Goal: Task Accomplishment & Management: Manage account settings

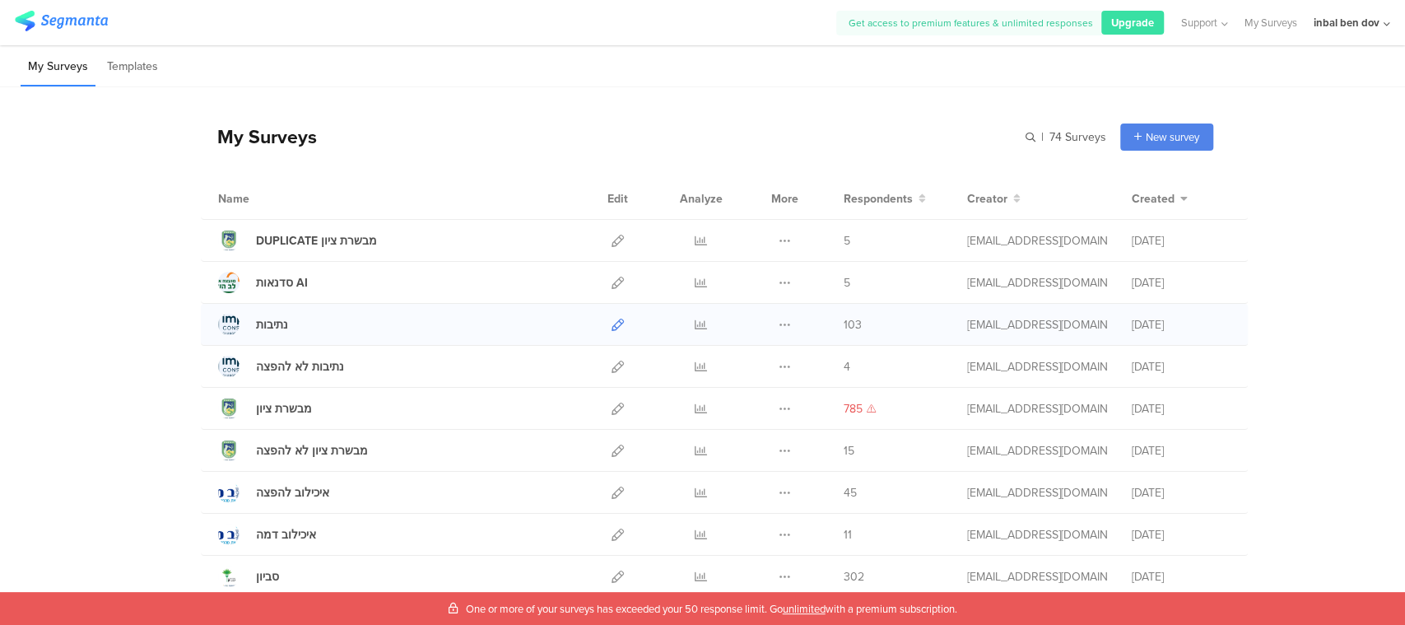
click at [611, 326] on icon at bounding box center [617, 325] width 12 height 12
click at [695, 320] on icon at bounding box center [701, 325] width 12 height 12
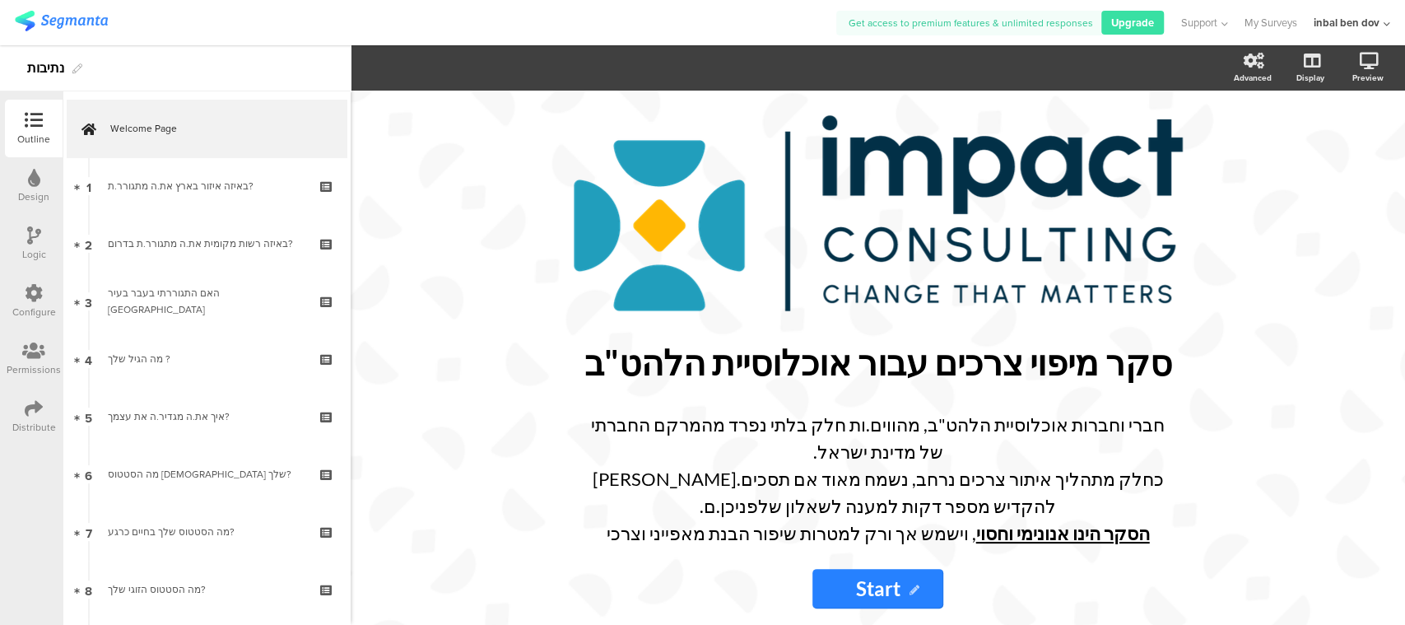
click at [13, 421] on div "Distribute" at bounding box center [34, 427] width 44 height 15
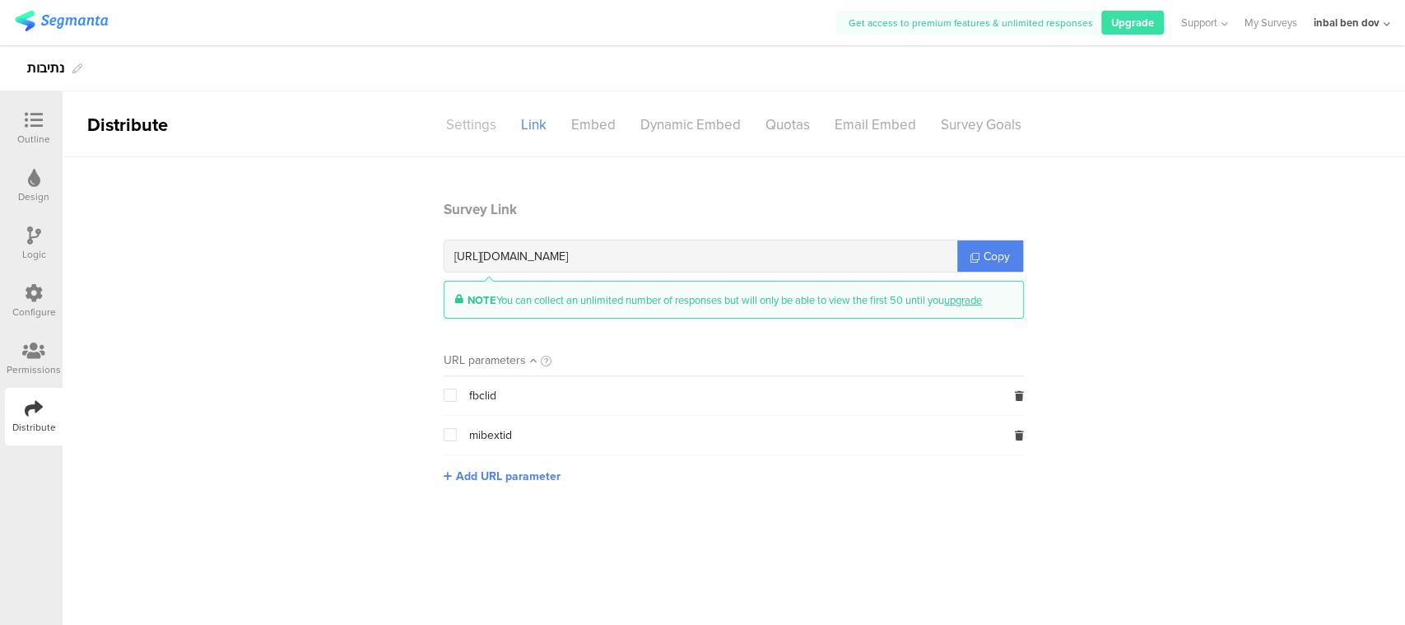
click at [479, 130] on div "Settings" at bounding box center [471, 124] width 75 height 29
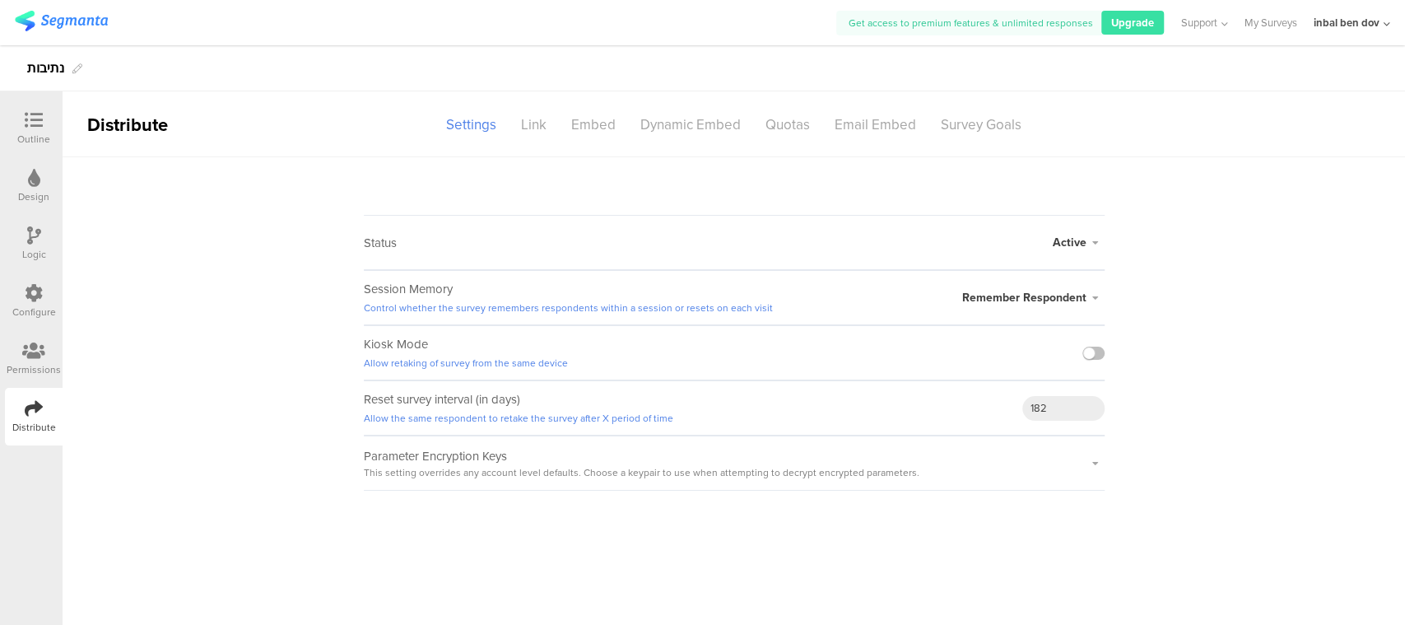
click at [1067, 244] on span "Active" at bounding box center [1070, 242] width 34 height 17
click at [961, 308] on li "Closed" at bounding box center [1009, 308] width 189 height 34
click at [35, 109] on div "Outline" at bounding box center [34, 129] width 58 height 58
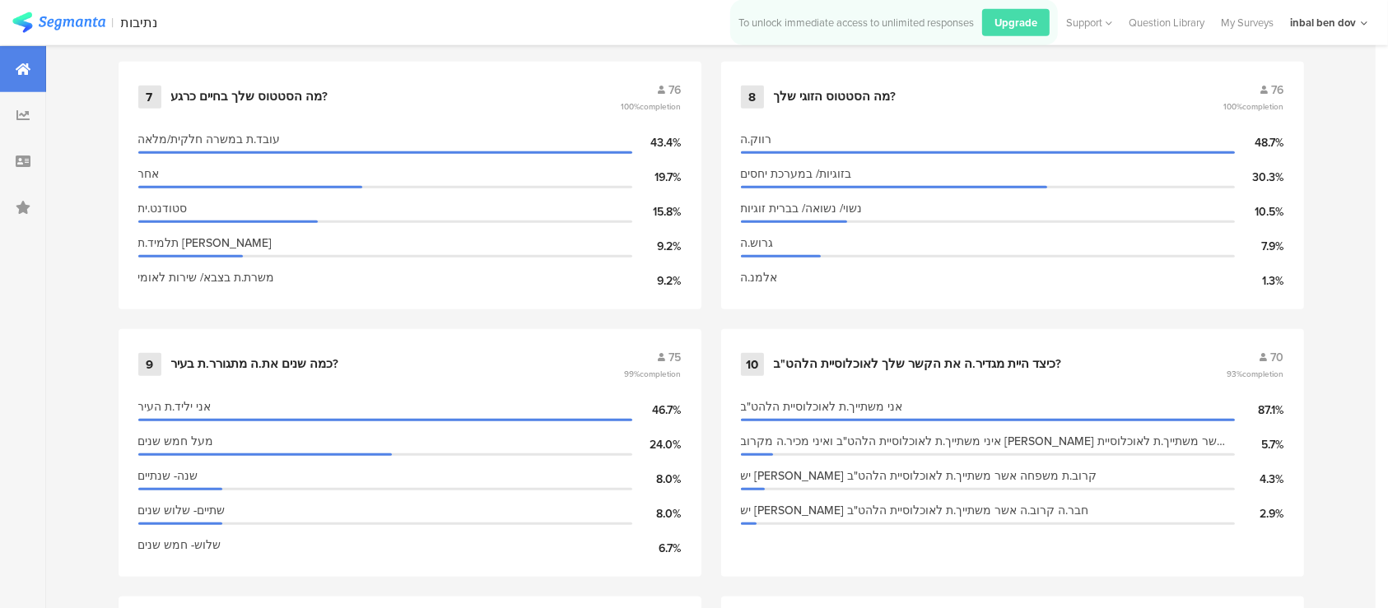
scroll to position [1536, 0]
click at [1011, 356] on div "כיצד היית מגדיר.ה את הקשר שלך לאוכלוסיית הלהט"ב?" at bounding box center [918, 364] width 288 height 16
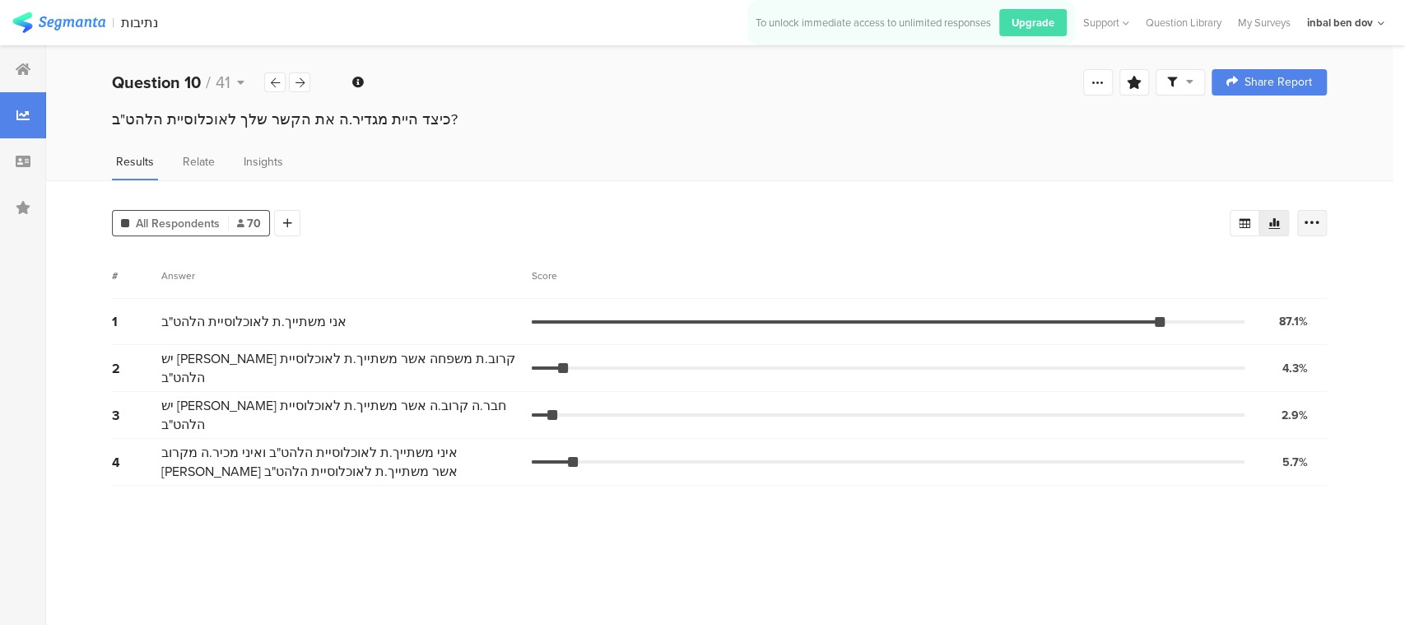
click at [1309, 227] on icon at bounding box center [1312, 223] width 16 height 16
click at [1307, 306] on span at bounding box center [1300, 304] width 25 height 13
click at [1292, 300] on span at bounding box center [1300, 304] width 25 height 13
click at [1309, 354] on div "Segment markers Confidence interval Vote count" at bounding box center [1213, 305] width 206 height 100
click at [1300, 338] on span at bounding box center [1300, 339] width 25 height 13
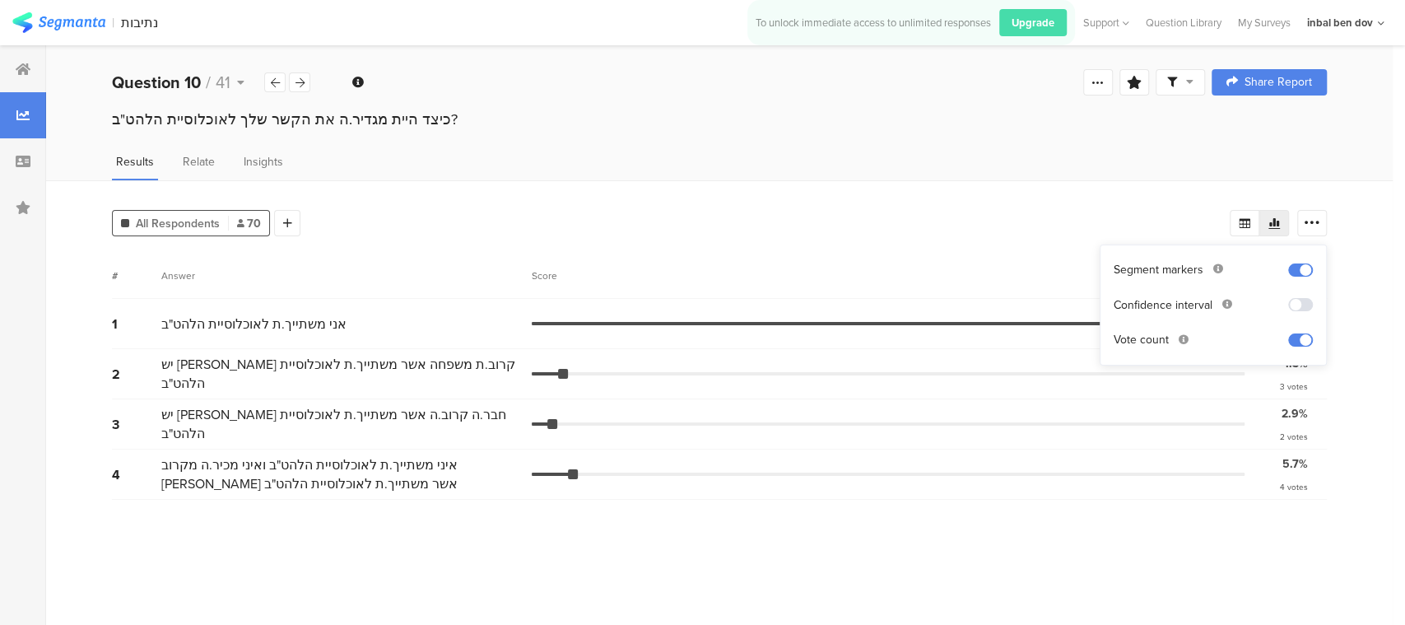
click at [886, 204] on div "All Respondents 70 Add Segment" at bounding box center [671, 219] width 1118 height 33
click at [313, 80] on div "Welcome page 1 באיזה איזור בארץ את.ה מתגורר.ת? 2 באיזה רשות מקומית את.ה מתגורר.…" at bounding box center [719, 82] width 1346 height 53
click at [305, 80] on div at bounding box center [299, 82] width 21 height 20
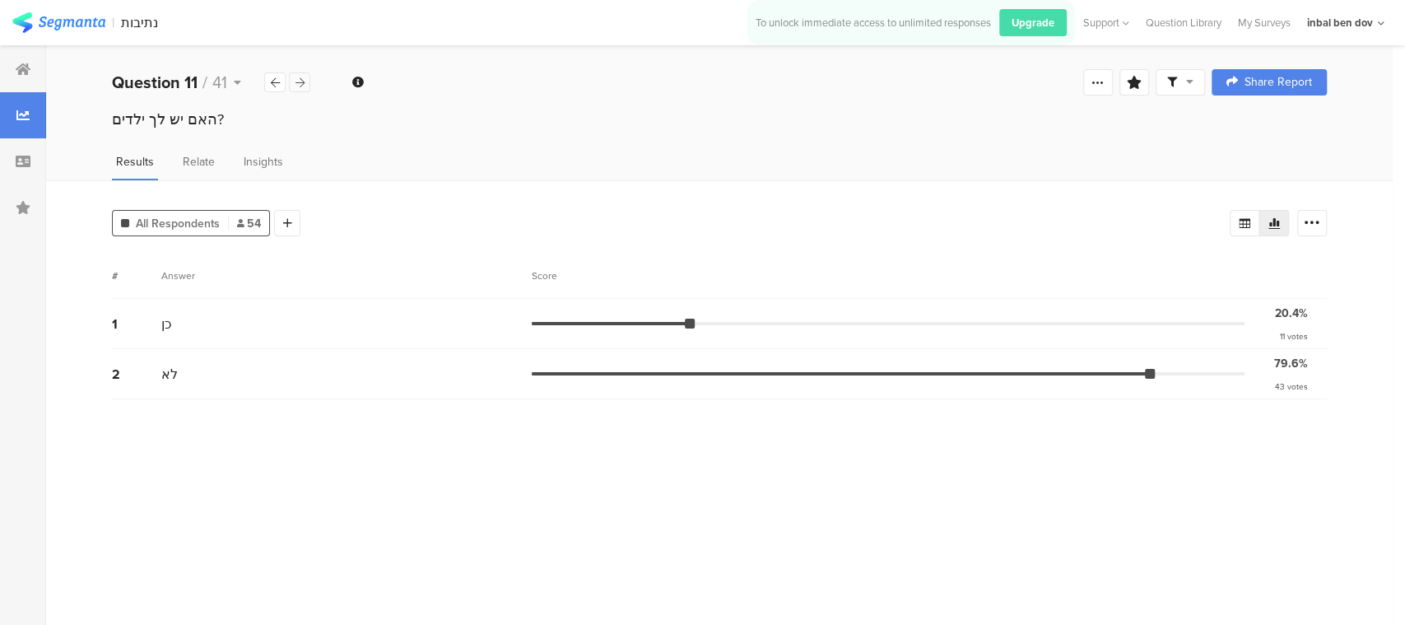
click at [305, 80] on div at bounding box center [299, 82] width 21 height 20
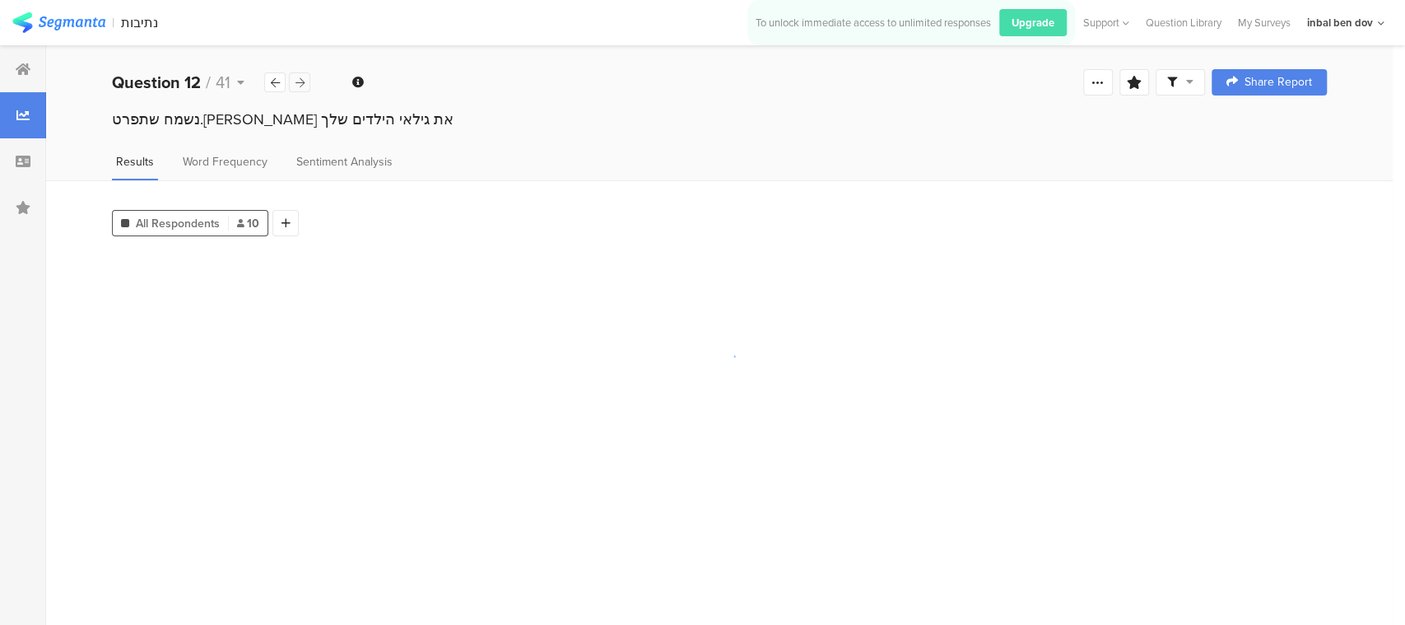
click at [305, 80] on div at bounding box center [299, 82] width 21 height 20
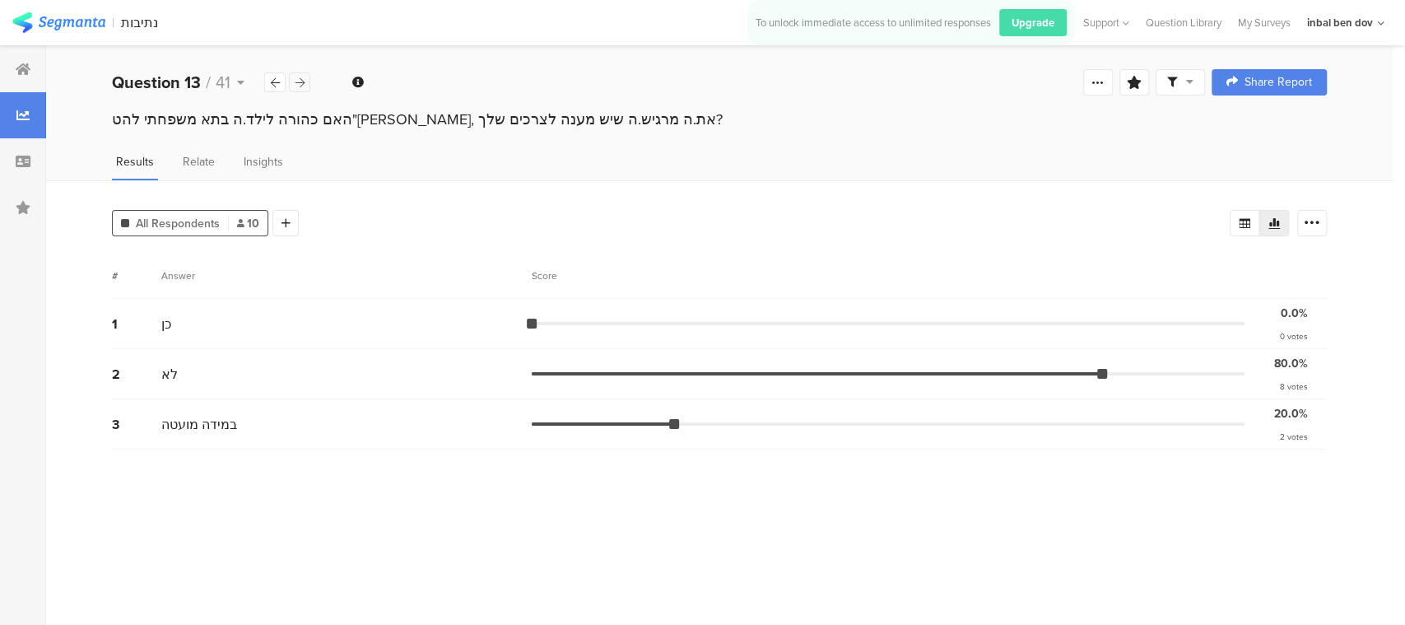
click at [305, 80] on div at bounding box center [299, 82] width 21 height 20
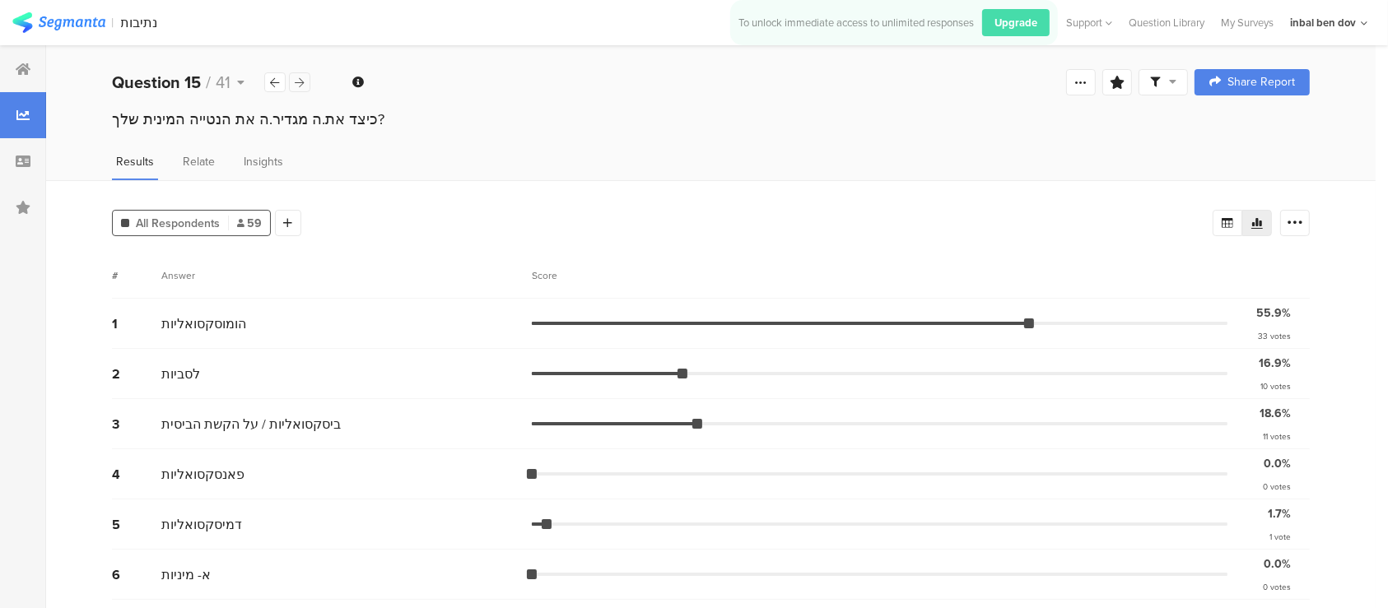
click at [305, 80] on div at bounding box center [299, 82] width 21 height 20
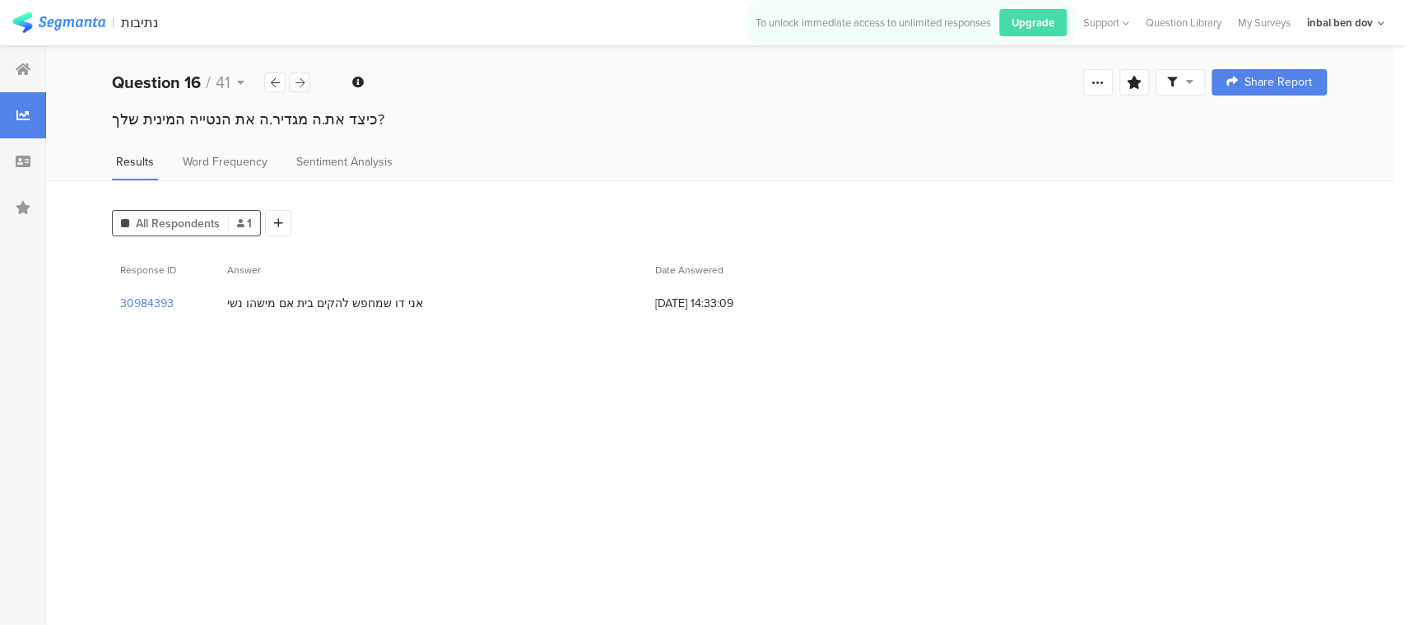
click at [305, 80] on div at bounding box center [299, 82] width 21 height 20
